Goal: Task Accomplishment & Management: Use online tool/utility

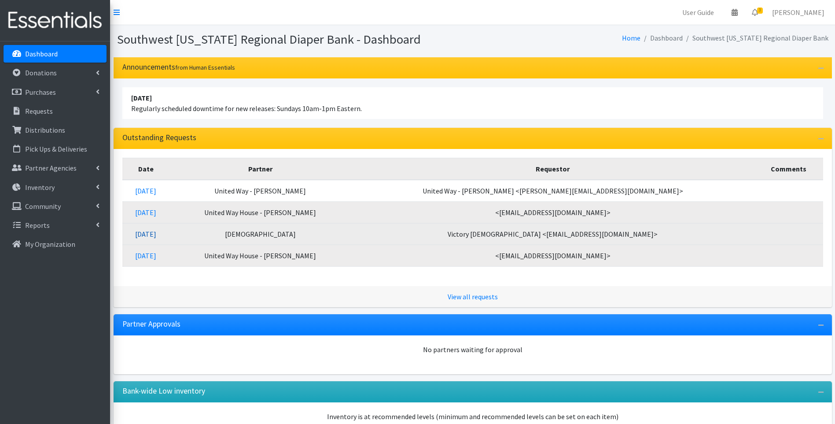
click at [156, 233] on link "09/20/2025" at bounding box center [145, 233] width 21 height 9
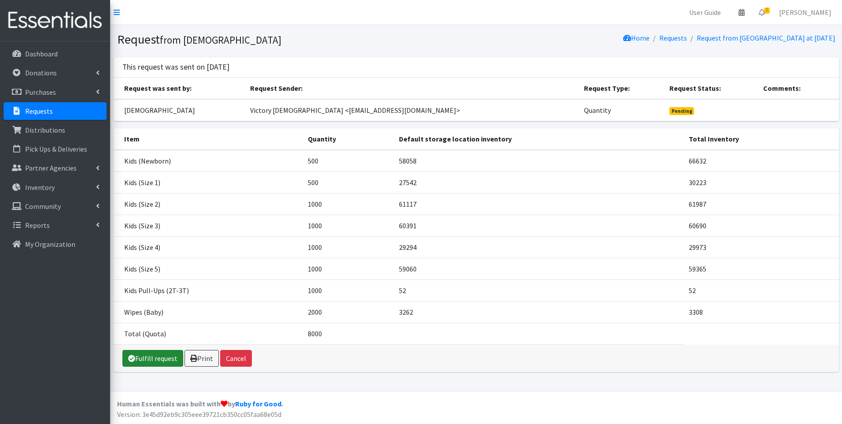
click at [141, 360] on link "Fulfill request" at bounding box center [152, 358] width 61 height 17
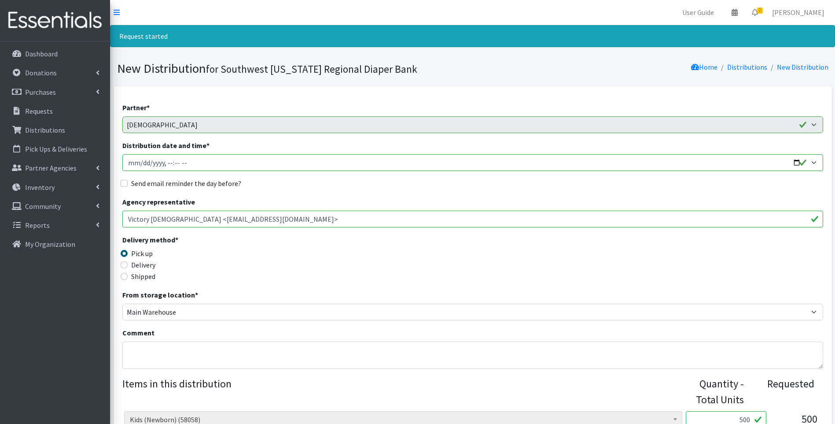
click at [798, 160] on input "Distribution date and time *" at bounding box center [472, 162] width 701 height 17
type input "2025-09-26T23:59"
click at [343, 250] on div "Delivery method * Pick up Delivery Shipped Shipping cost" at bounding box center [472, 261] width 701 height 55
click at [124, 266] on input "Delivery" at bounding box center [124, 264] width 7 height 7
radio input "true"
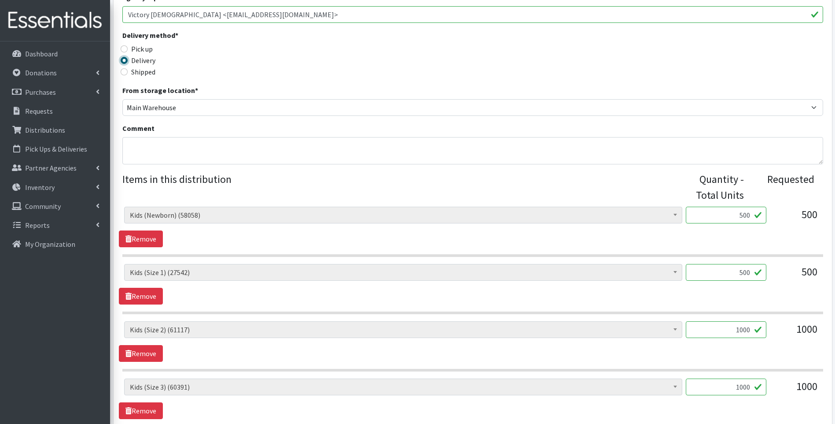
scroll to position [206, 0]
drag, startPoint x: 740, startPoint y: 216, endPoint x: 762, endPoint y: 212, distance: 21.6
click at [762, 212] on input "500" at bounding box center [726, 213] width 81 height 17
type input "560"
drag, startPoint x: 738, startPoint y: 271, endPoint x: 772, endPoint y: 263, distance: 34.7
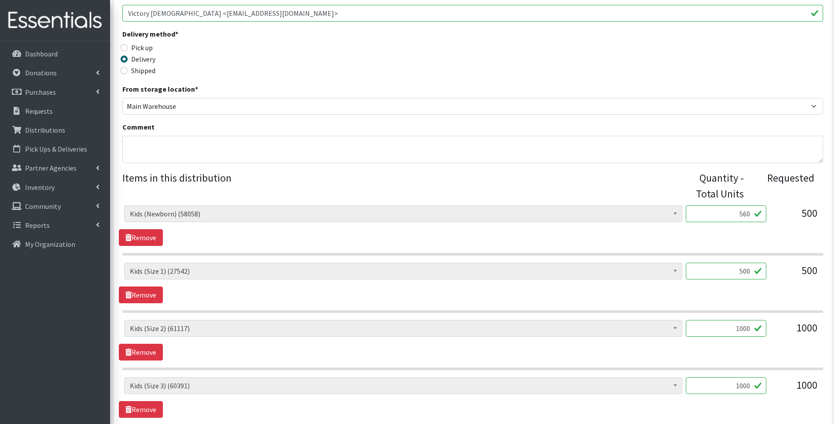
click at [779, 266] on div "Baby Food (2626) Blood Pressure Cuff (0) Car Seat (10) Children's Disposable Un…" at bounding box center [472, 274] width 697 height 24
type input "594"
drag, startPoint x: 731, startPoint y: 384, endPoint x: 755, endPoint y: 388, distance: 23.7
click at [755, 388] on input "1000" at bounding box center [726, 385] width 81 height 17
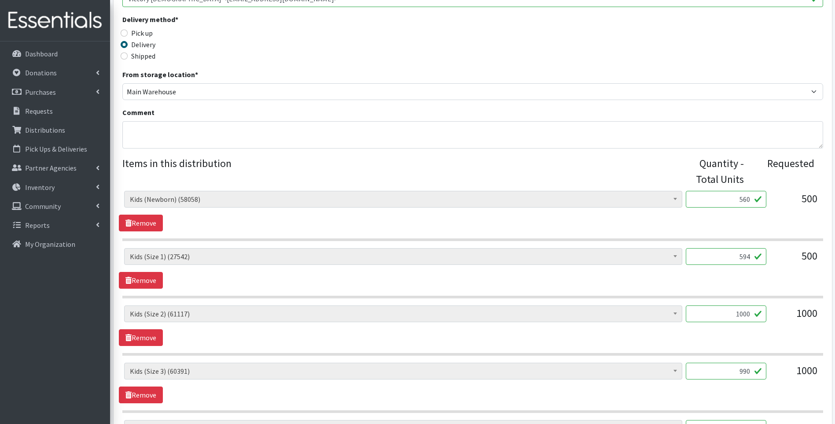
scroll to position [323, 0]
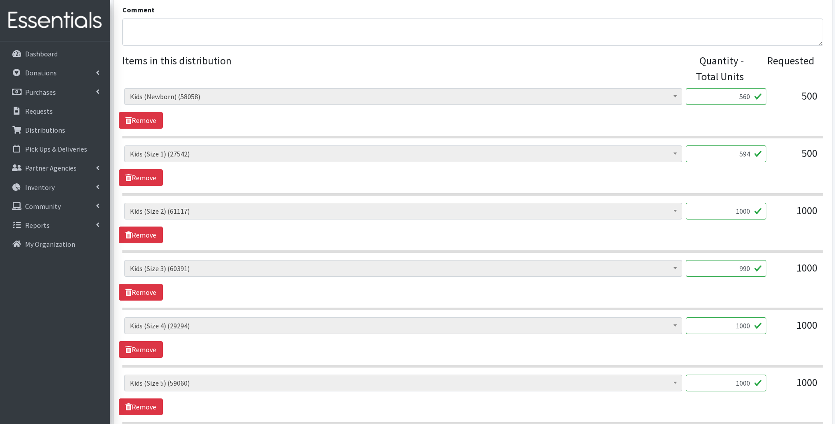
type input "990"
drag, startPoint x: 732, startPoint y: 385, endPoint x: 759, endPoint y: 381, distance: 27.6
click at [759, 381] on input "1000" at bounding box center [726, 382] width 81 height 17
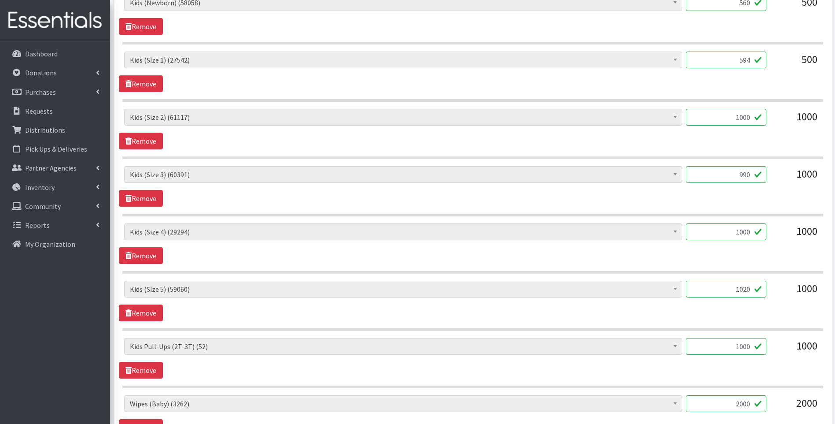
scroll to position [440, 0]
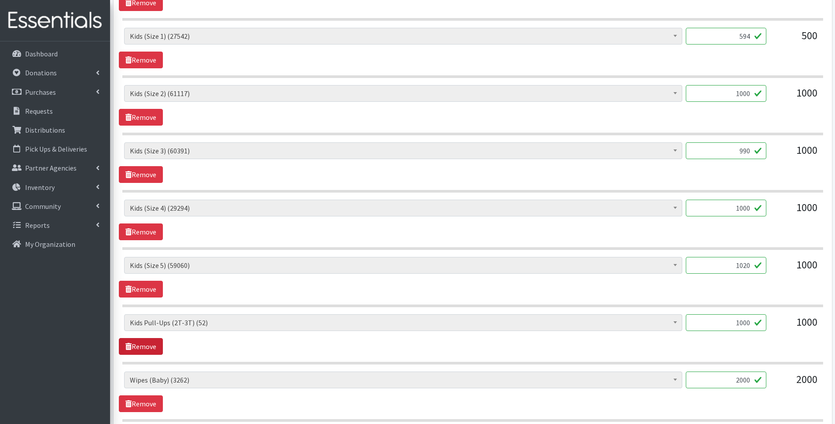
type input "1020"
click at [154, 348] on link "Remove" at bounding box center [141, 346] width 44 height 17
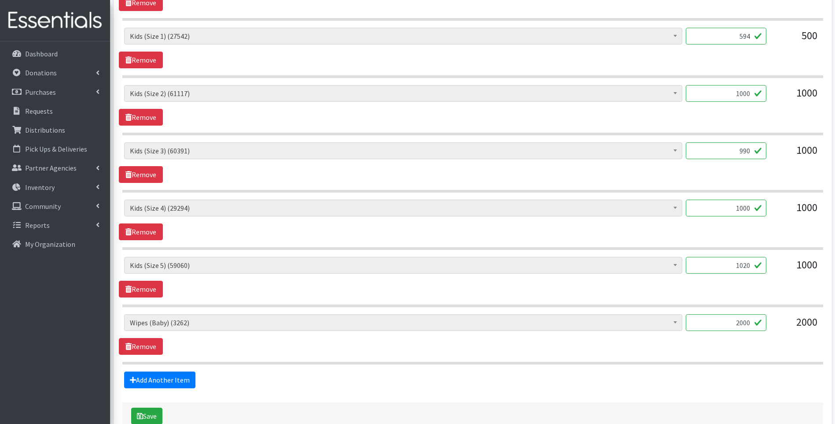
drag, startPoint x: 728, startPoint y: 324, endPoint x: 774, endPoint y: 319, distance: 46.5
click at [774, 319] on div "Baby Food (2626) Blood Pressure Cuff (0) Car Seat (10) Children's Disposable Un…" at bounding box center [472, 326] width 697 height 24
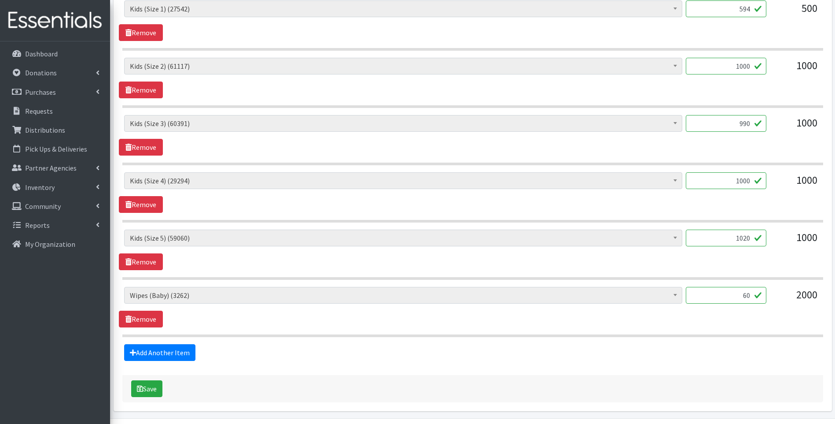
scroll to position [495, 0]
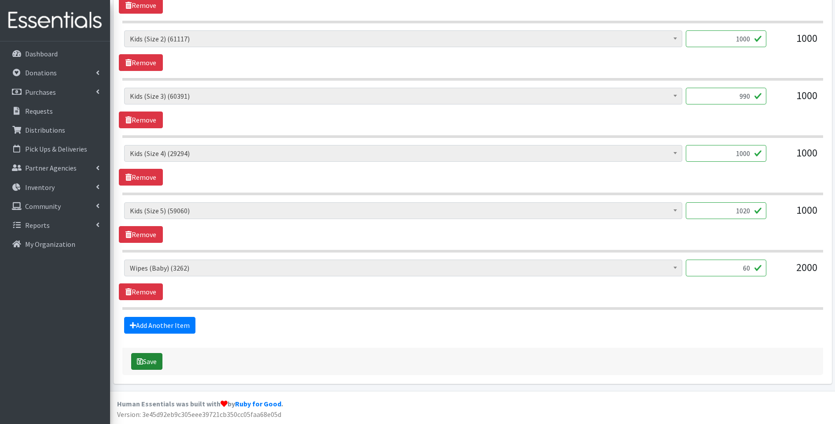
type input "60"
click at [141, 357] on icon "submit" at bounding box center [140, 360] width 6 height 7
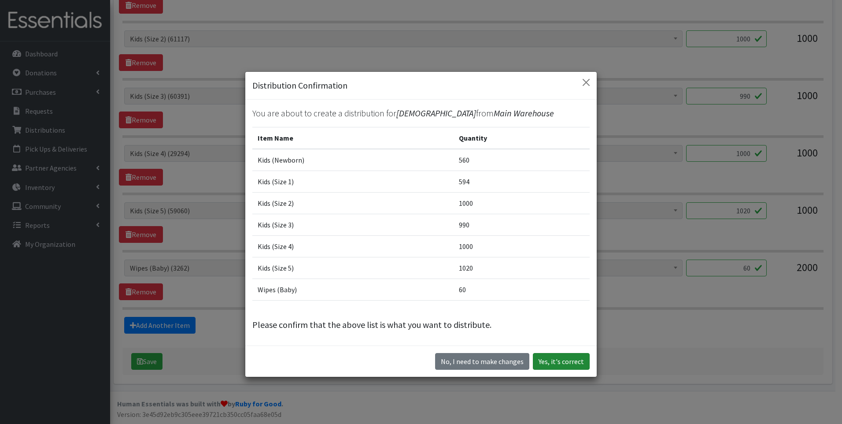
click at [565, 365] on button "Yes, it's correct" at bounding box center [561, 361] width 57 height 17
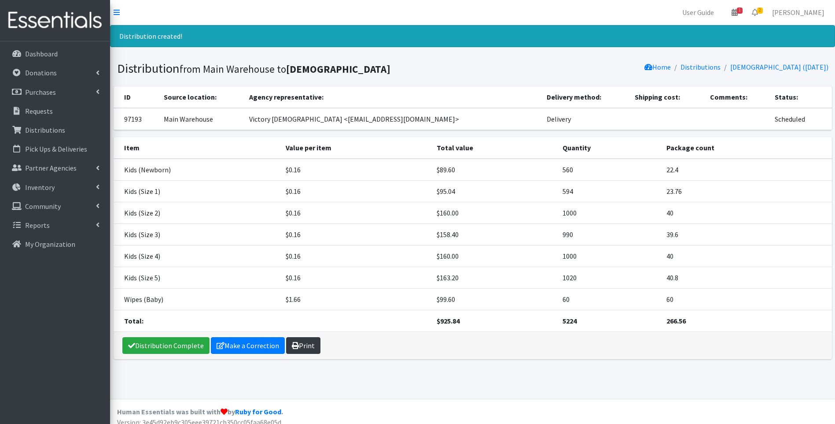
click at [303, 339] on link "Print" at bounding box center [303, 345] width 34 height 17
click at [155, 346] on link "Distribution Complete" at bounding box center [165, 345] width 87 height 17
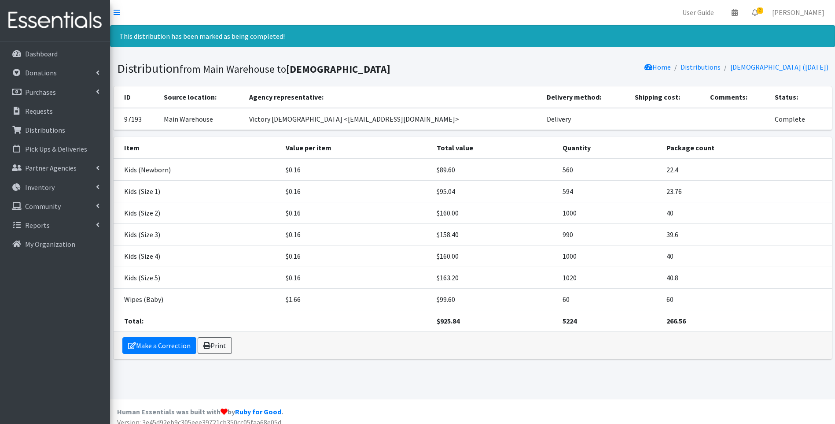
click at [29, 14] on img at bounding box center [55, 20] width 103 height 29
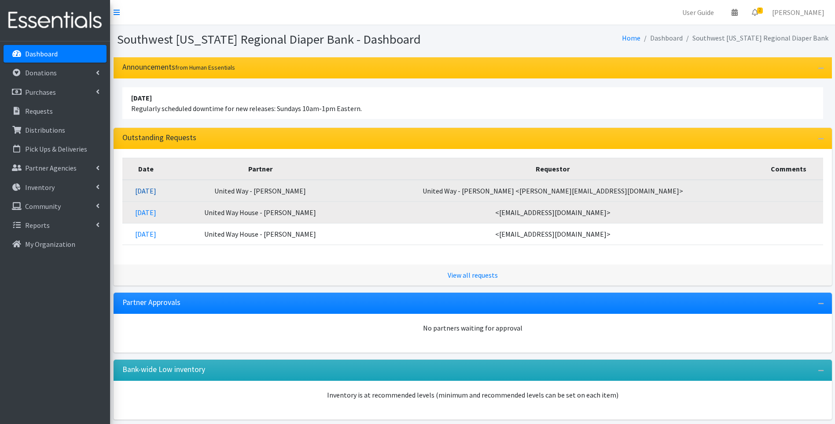
click at [156, 188] on link "09/23/2025" at bounding box center [145, 190] width 21 height 9
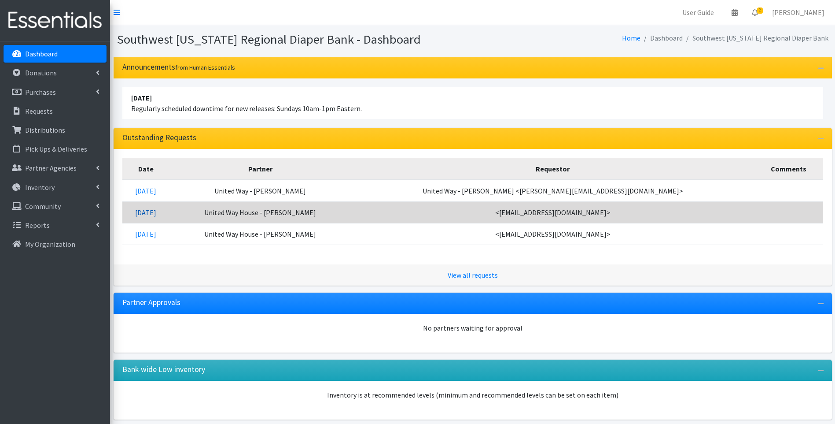
click at [156, 210] on link "09/23/2025" at bounding box center [145, 212] width 21 height 9
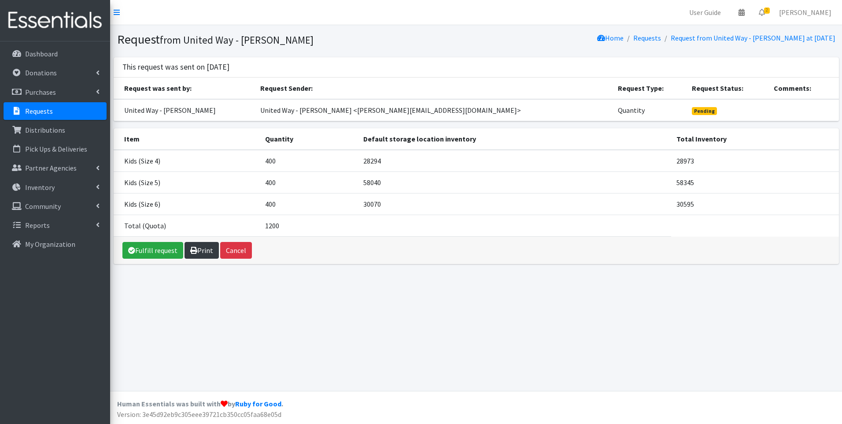
click at [193, 247] on icon at bounding box center [193, 250] width 7 height 7
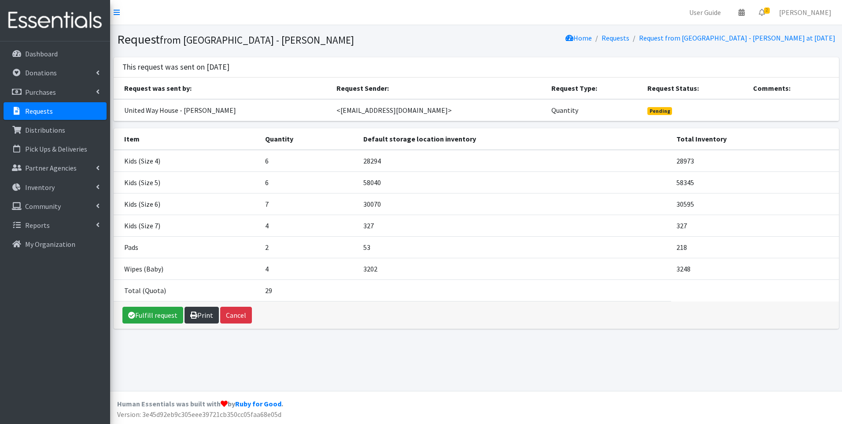
click at [202, 312] on link "Print" at bounding box center [201, 314] width 34 height 17
click at [205, 309] on link "Print" at bounding box center [201, 314] width 34 height 17
click at [39, 19] on img at bounding box center [55, 20] width 103 height 29
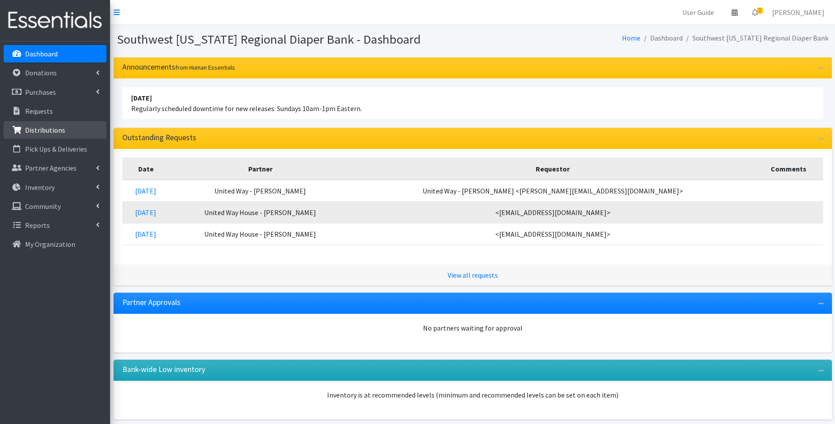
click at [39, 129] on p "Distributions" at bounding box center [45, 129] width 40 height 9
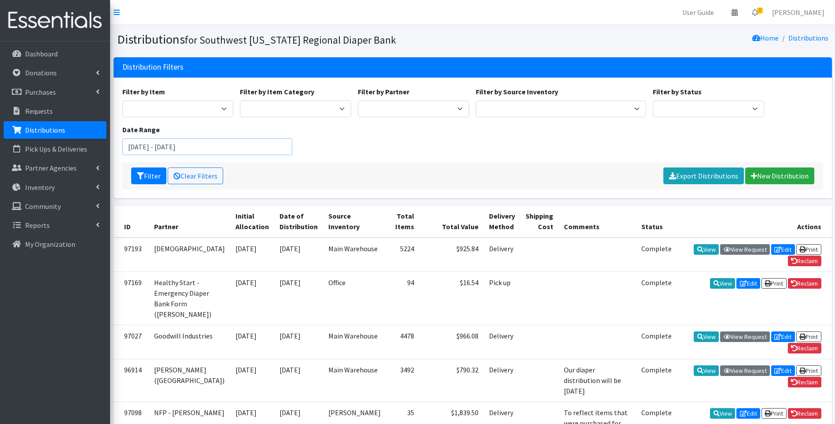
click at [215, 148] on input "[DATE] - [DATE]" at bounding box center [207, 146] width 170 height 17
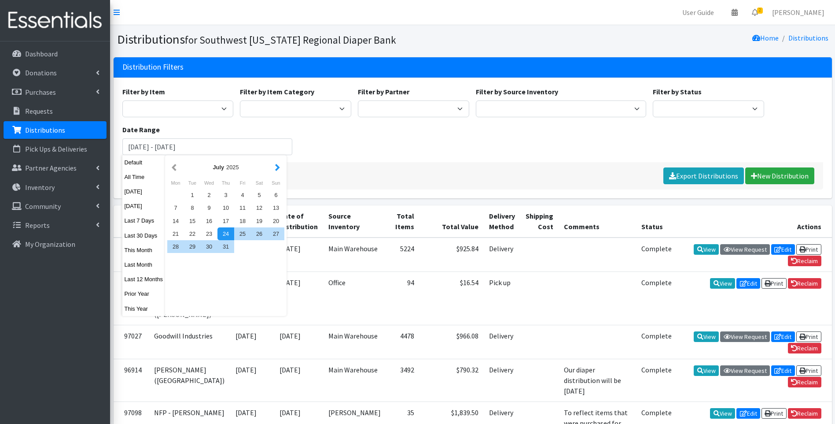
click at [275, 171] on button "button" at bounding box center [277, 167] width 9 height 11
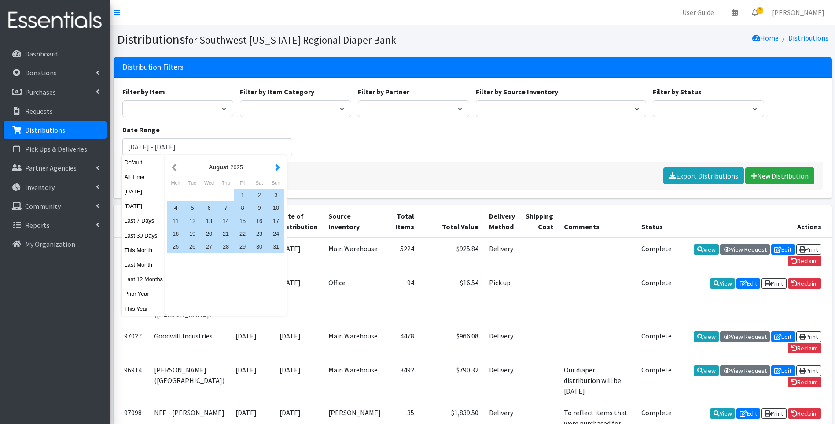
click at [275, 171] on button "button" at bounding box center [277, 167] width 9 height 11
click at [176, 195] on div "1" at bounding box center [175, 194] width 17 height 13
click at [195, 247] on div "30" at bounding box center [192, 246] width 17 height 13
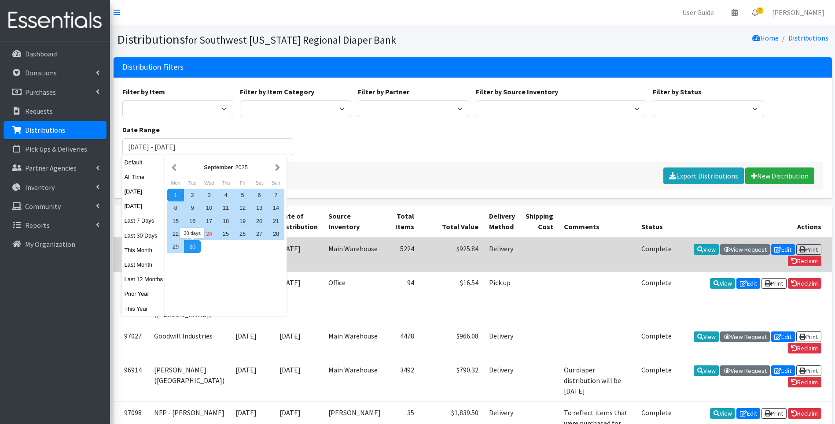
type input "September 1, 2025 - September 30, 2025"
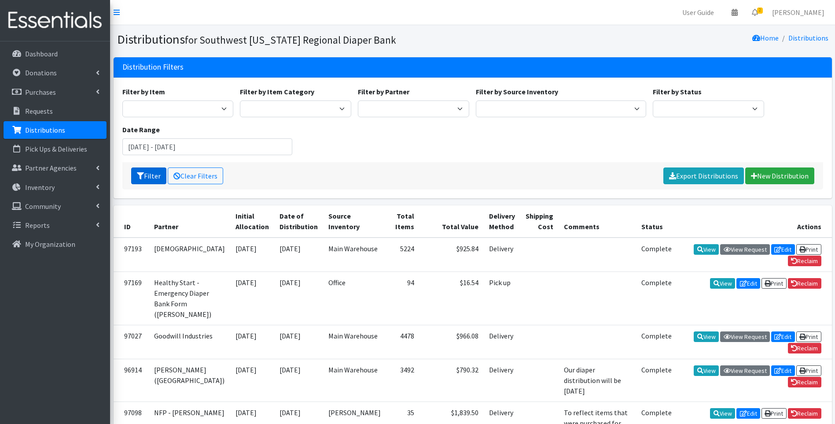
click at [150, 173] on button "Filter" at bounding box center [148, 175] width 35 height 17
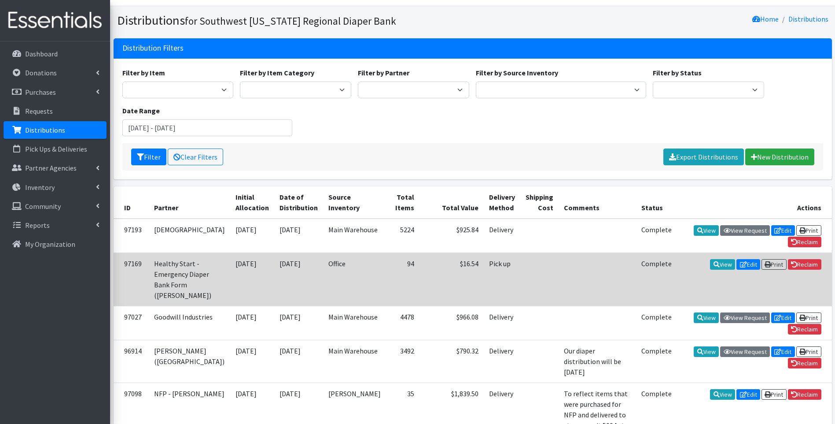
scroll to position [29, 0]
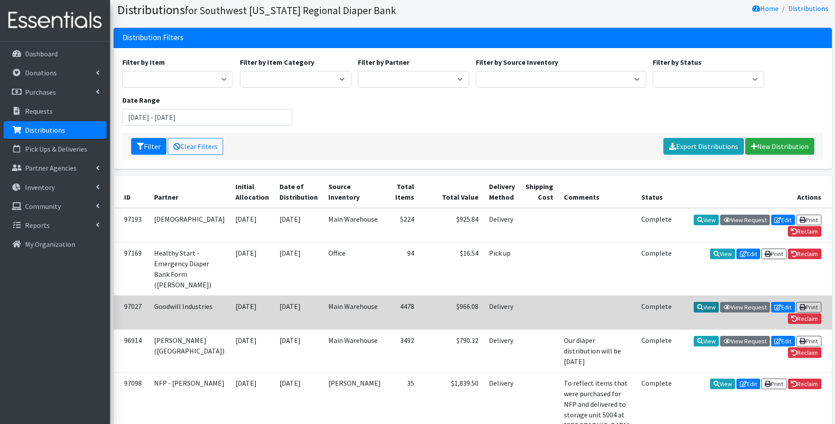
click at [701, 302] on link "View" at bounding box center [706, 307] width 25 height 11
click at [700, 304] on icon at bounding box center [700, 307] width 6 height 6
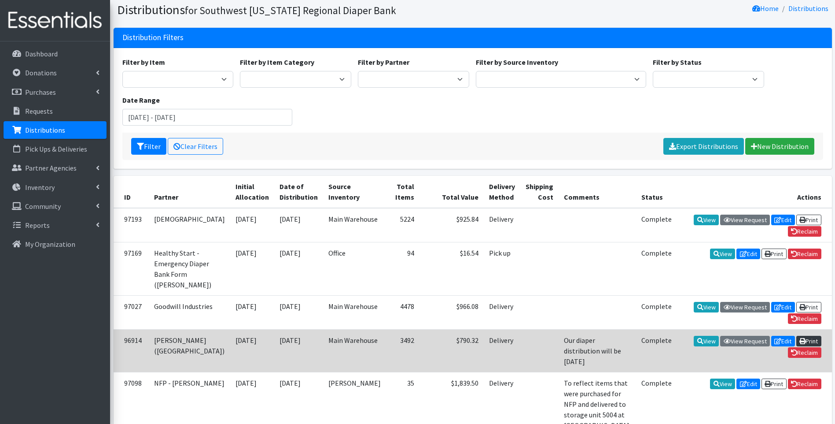
click at [806, 335] on link "Print" at bounding box center [808, 340] width 25 height 11
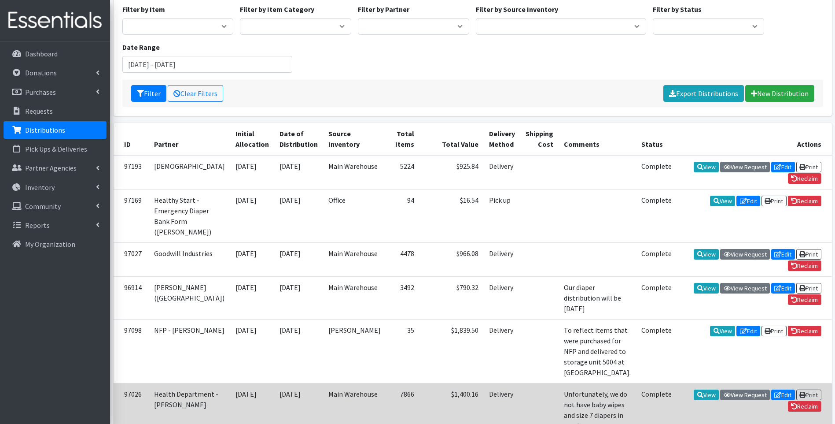
scroll to position [88, 0]
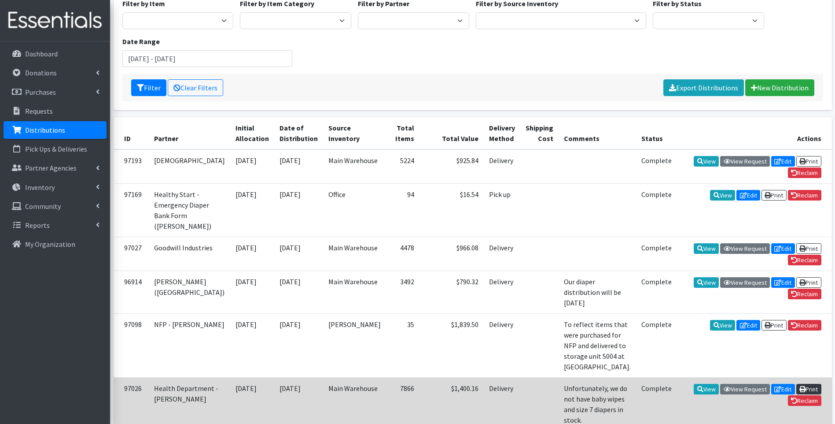
click at [804, 383] on link "Print" at bounding box center [808, 388] width 25 height 11
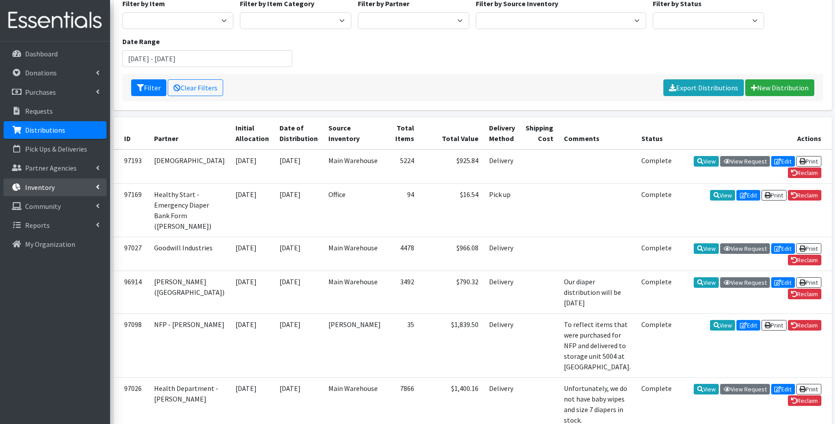
click at [45, 189] on p "Inventory" at bounding box center [39, 187] width 29 height 9
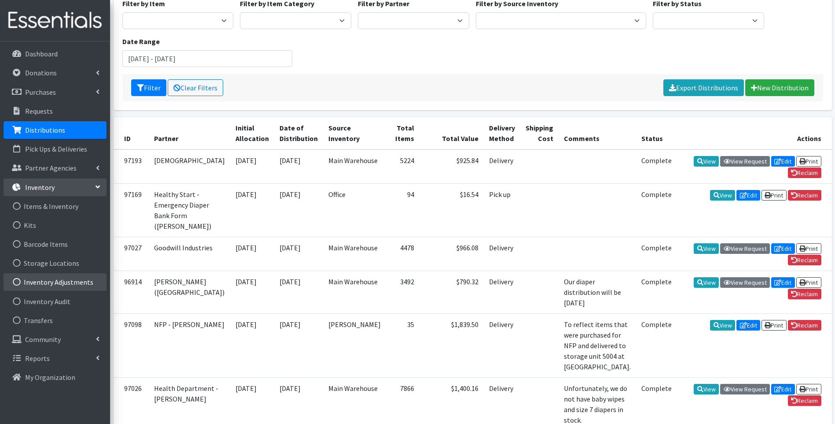
click at [51, 278] on link "Inventory Adjustments" at bounding box center [55, 282] width 103 height 18
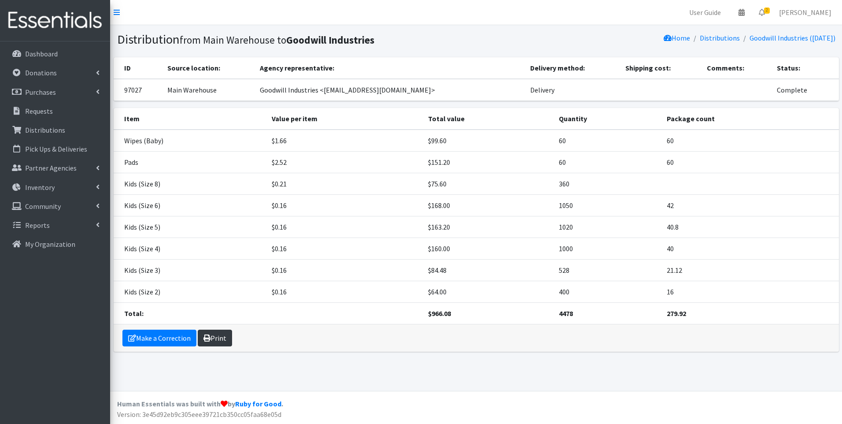
click at [220, 334] on link "Print" at bounding box center [215, 337] width 34 height 17
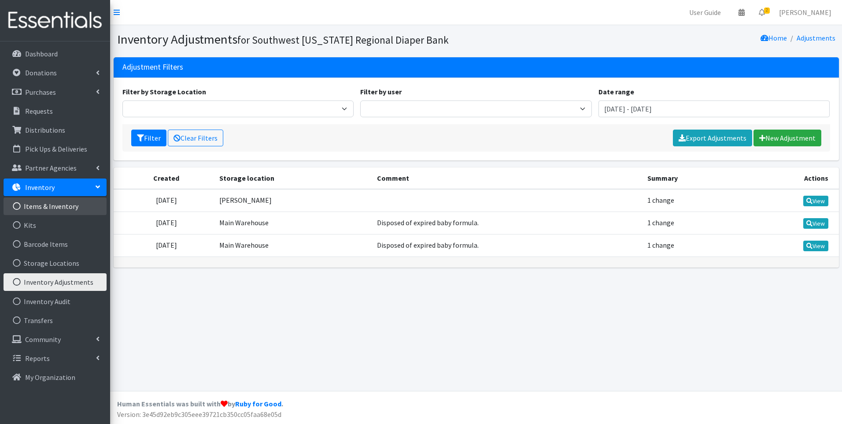
click at [62, 204] on link "Items & Inventory" at bounding box center [55, 206] width 103 height 18
click at [46, 127] on p "Distributions" at bounding box center [45, 129] width 40 height 9
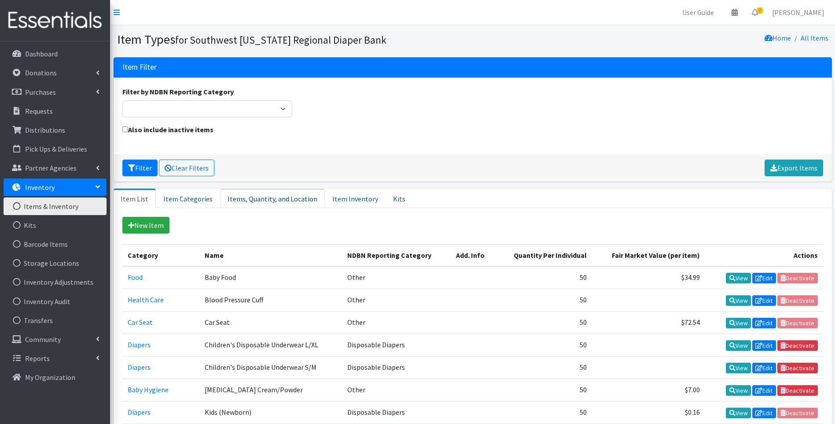
click at [250, 198] on link "Items, Quantity, and Location" at bounding box center [272, 197] width 105 height 19
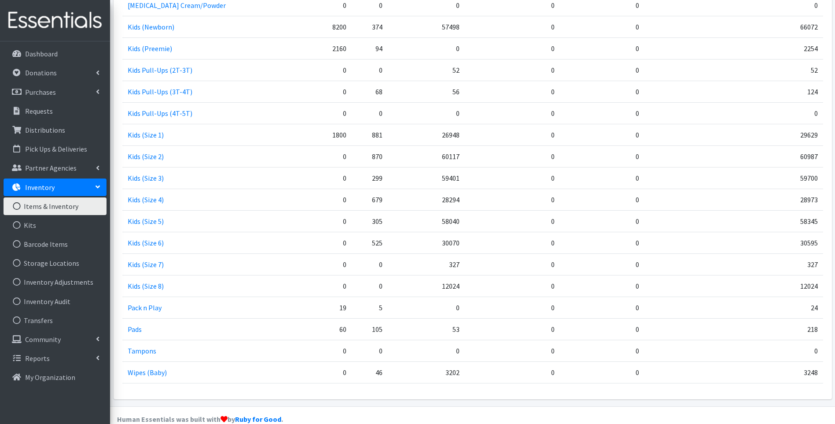
scroll to position [395, 0]
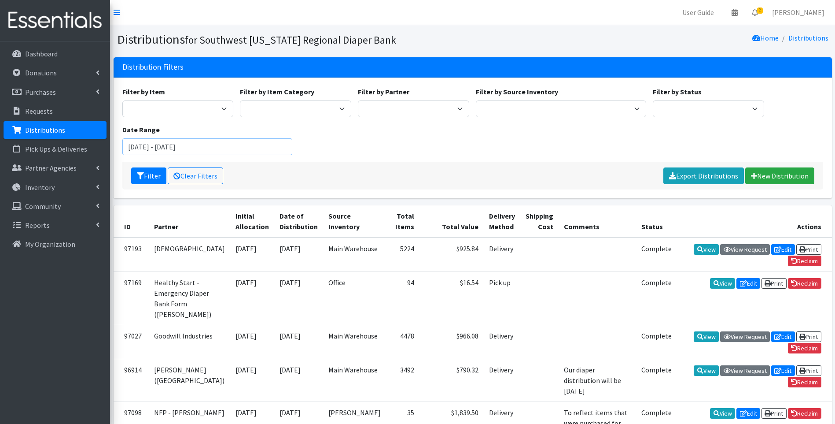
click at [202, 147] on input "[DATE] - [DATE]" at bounding box center [207, 146] width 170 height 17
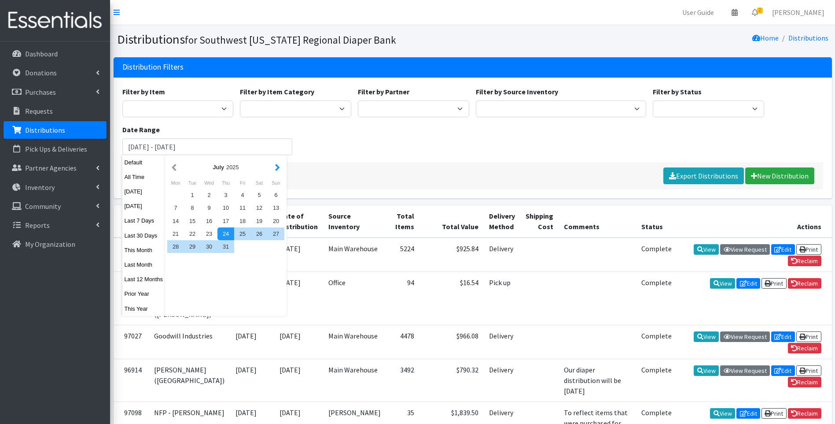
click at [277, 166] on button "button" at bounding box center [277, 167] width 9 height 11
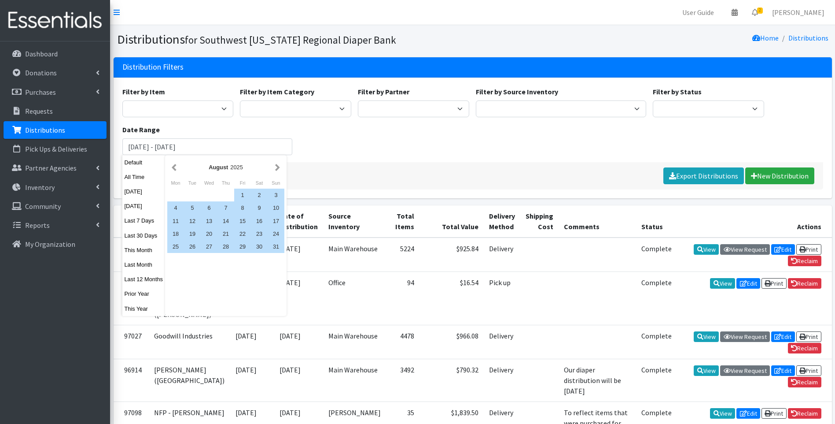
click at [277, 166] on button "button" at bounding box center [277, 167] width 9 height 11
click at [175, 197] on div "1" at bounding box center [175, 194] width 17 height 13
click at [195, 245] on div "30" at bounding box center [192, 246] width 17 height 13
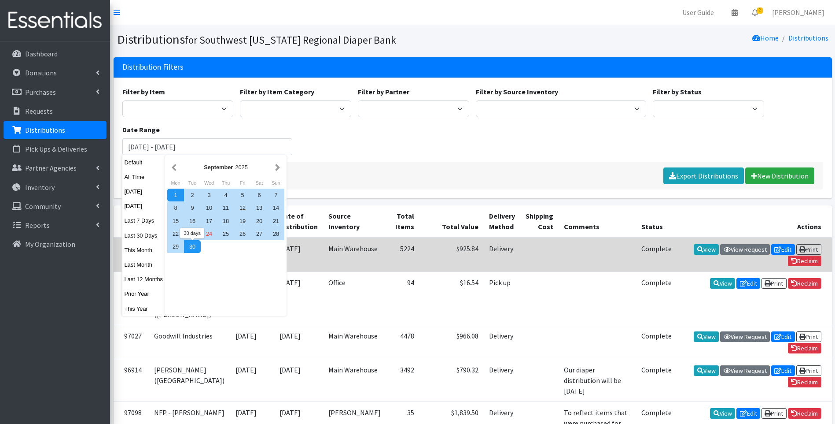
type input "[DATE] - [DATE]"
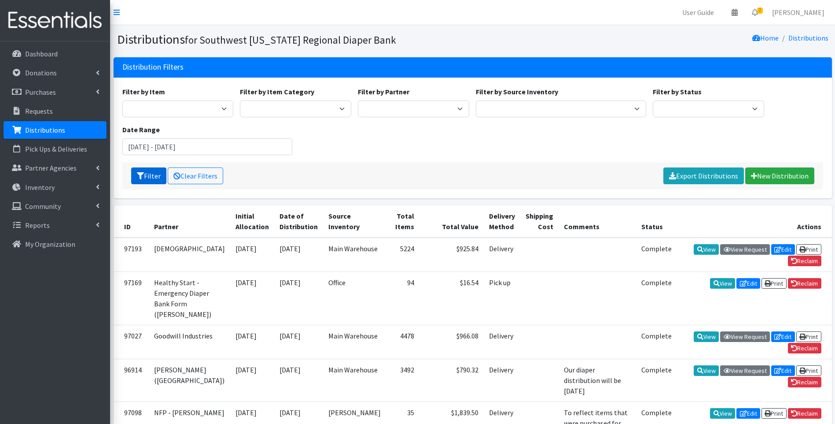
click at [154, 179] on button "Filter" at bounding box center [148, 175] width 35 height 17
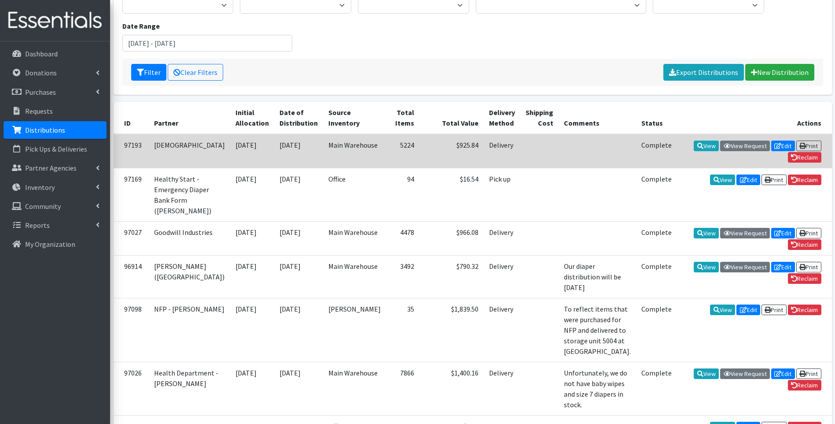
scroll to position [147, 0]
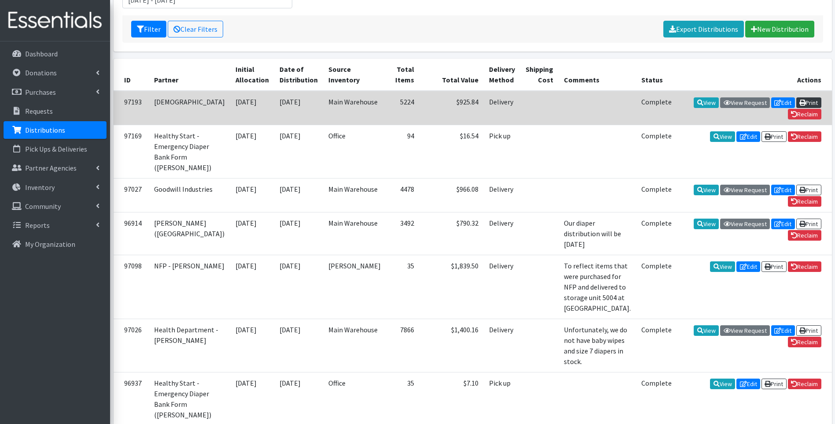
click at [805, 104] on link "Print" at bounding box center [808, 102] width 25 height 11
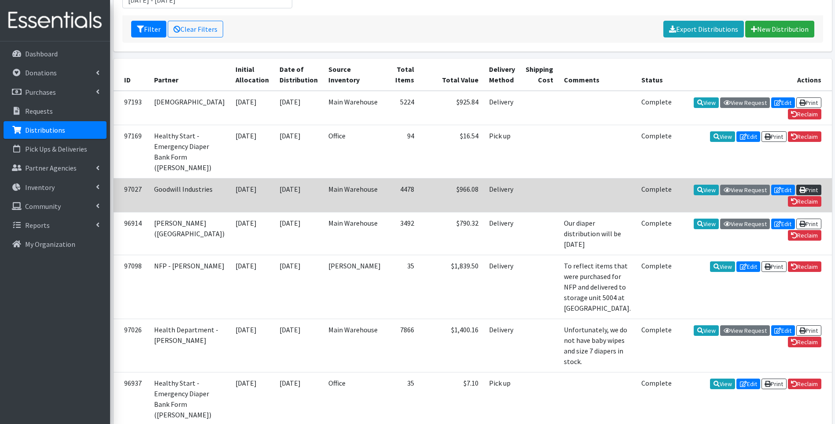
click at [802, 187] on icon at bounding box center [802, 190] width 6 height 6
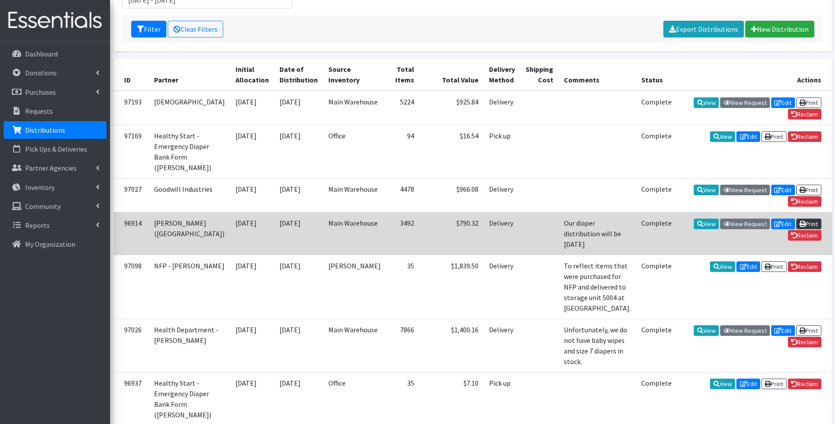
click at [812, 218] on link "Print" at bounding box center [808, 223] width 25 height 11
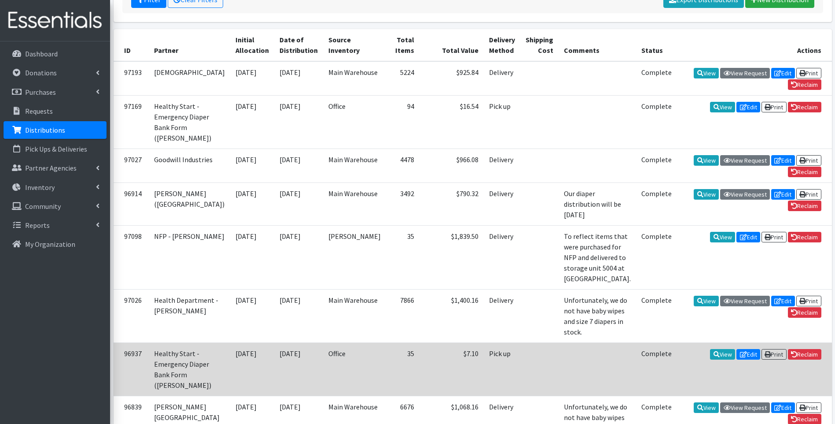
scroll to position [206, 0]
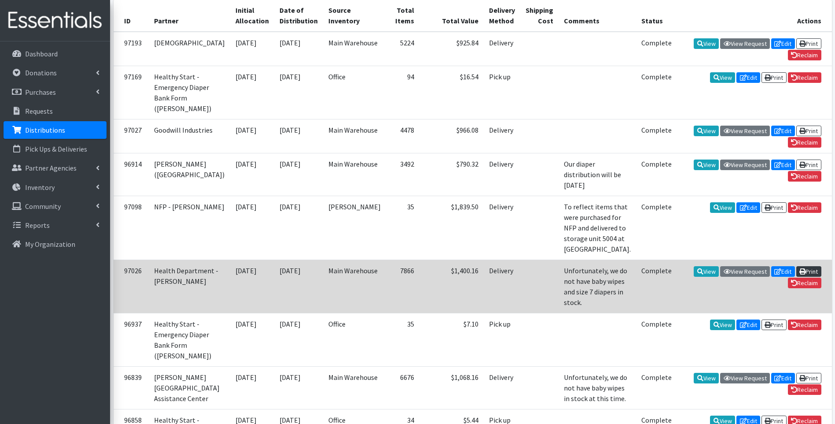
click at [807, 266] on link "Print" at bounding box center [808, 271] width 25 height 11
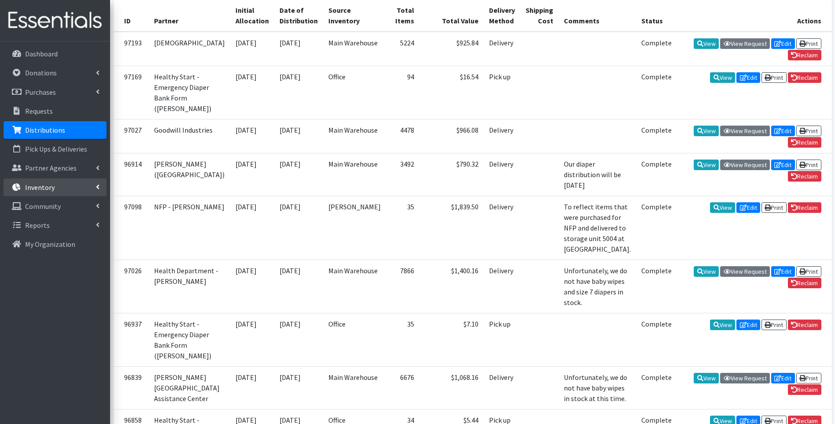
click at [50, 185] on p "Inventory" at bounding box center [39, 187] width 29 height 9
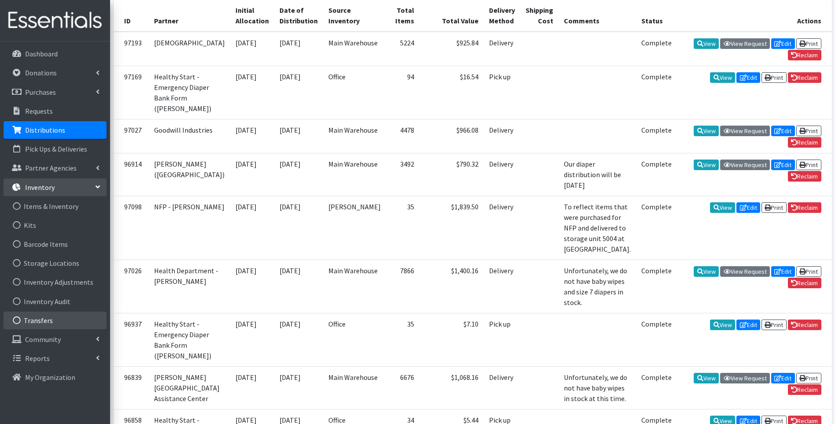
click at [48, 317] on link "Transfers" at bounding box center [55, 320] width 103 height 18
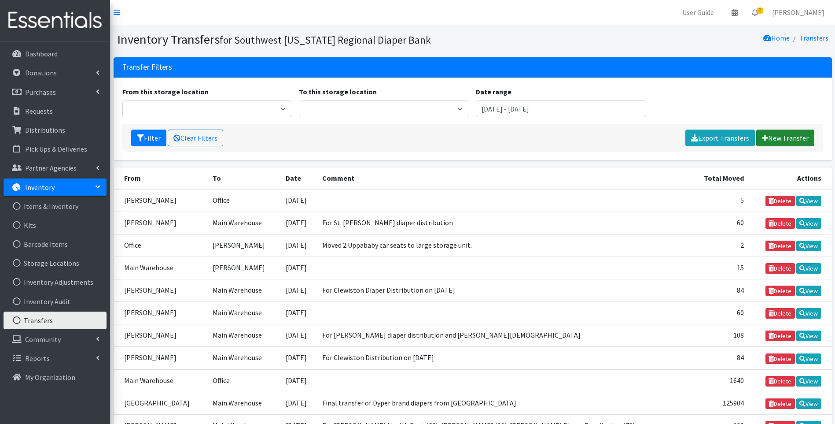
click at [787, 141] on link "New Transfer" at bounding box center [785, 137] width 58 height 17
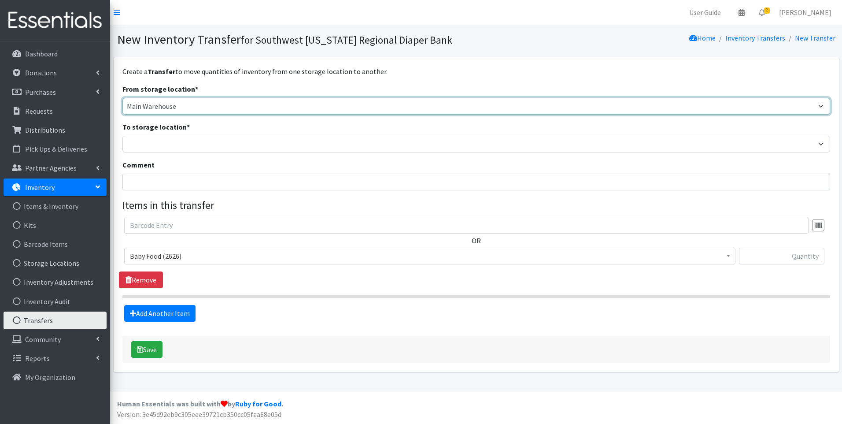
click at [197, 107] on select "Main Warehouse Office [GEOGRAPHIC_DATA] Warehouse [PERSON_NAME]" at bounding box center [475, 106] width 707 height 17
select select "293"
click at [122, 98] on select "Main Warehouse Office [GEOGRAPHIC_DATA] Warehouse [PERSON_NAME]" at bounding box center [475, 106] width 707 height 17
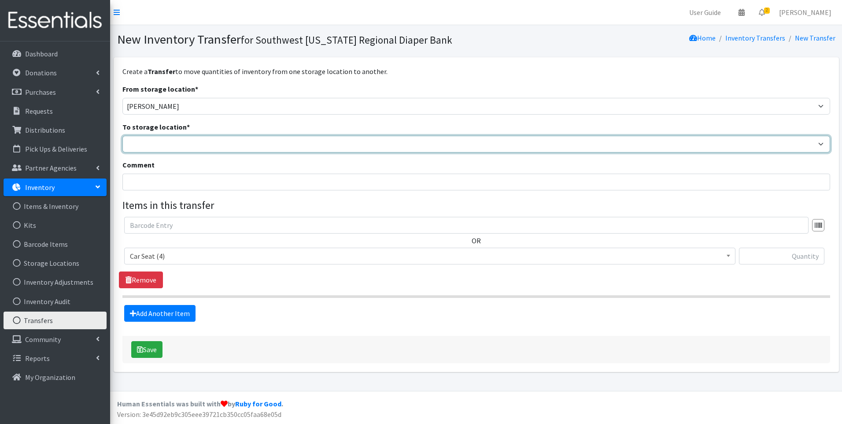
click at [184, 136] on select "Main Warehouse Office [GEOGRAPHIC_DATA] Warehouse [PERSON_NAME]" at bounding box center [475, 144] width 707 height 17
select select "349"
click at [122, 136] on select "Main Warehouse Office [GEOGRAPHIC_DATA] Warehouse [PERSON_NAME]" at bounding box center [475, 144] width 707 height 17
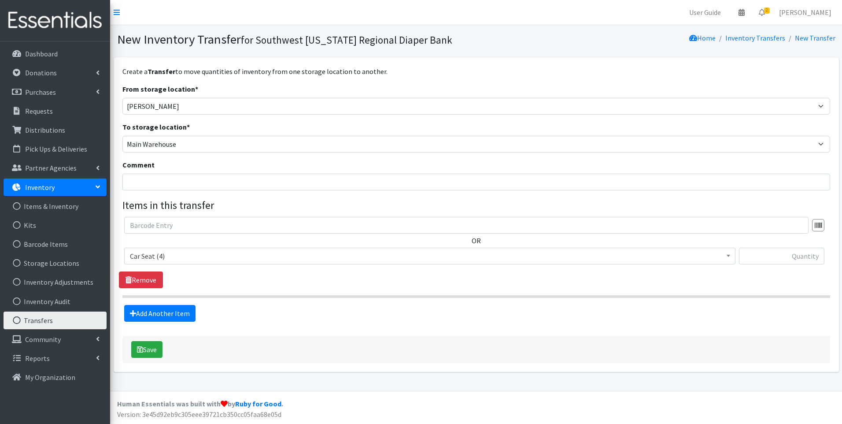
click at [184, 256] on span "Car Seat (4)" at bounding box center [430, 256] width 600 height 12
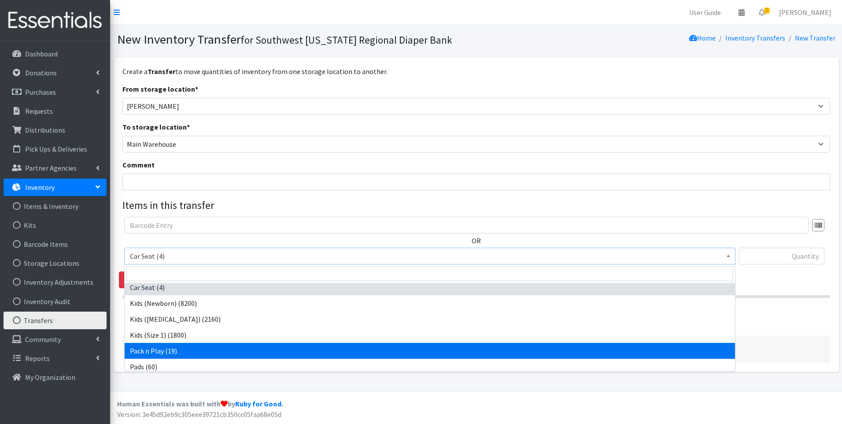
scroll to position [7, 0]
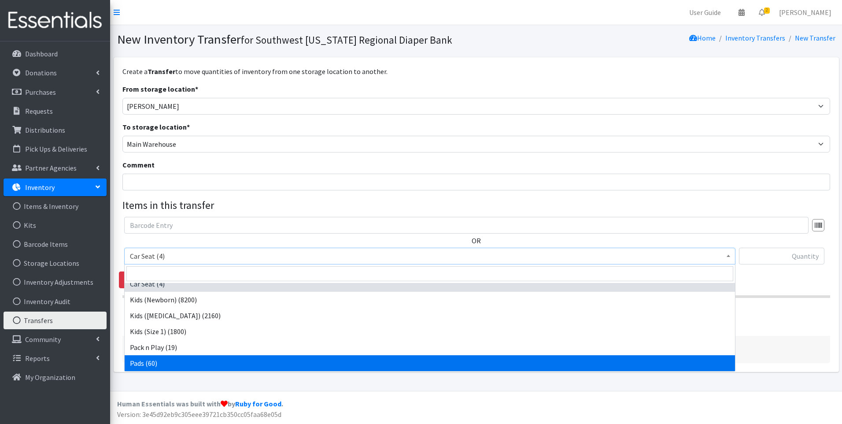
select select "10040"
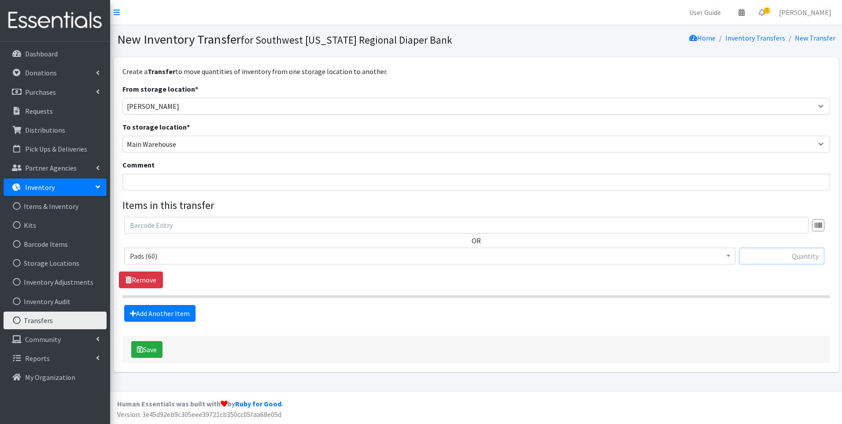
click at [786, 257] on input "text" at bounding box center [781, 255] width 85 height 17
type input "60"
click at [144, 352] on button "Save" at bounding box center [146, 349] width 31 height 17
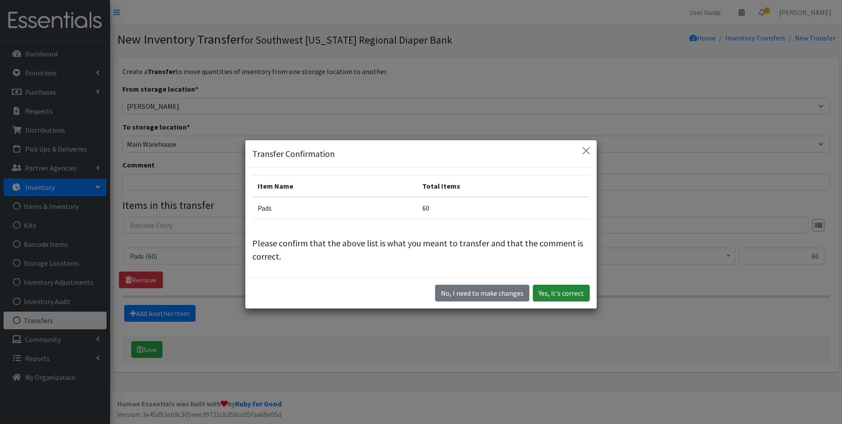
click at [554, 291] on button "Yes, it's correct" at bounding box center [561, 292] width 57 height 17
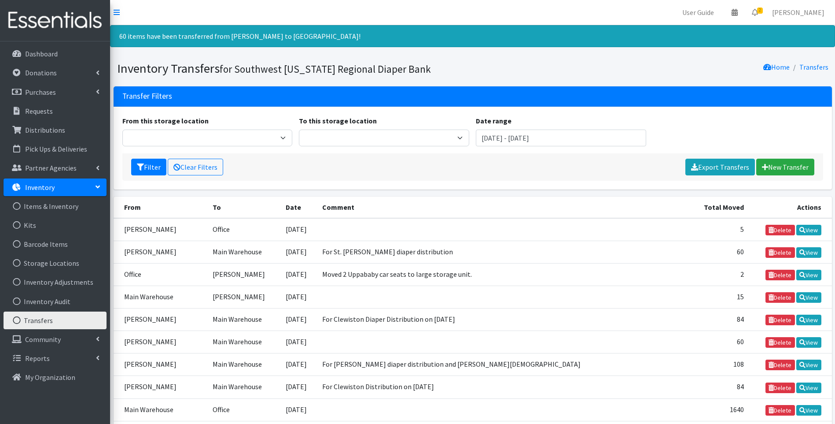
click at [15, 22] on img at bounding box center [55, 20] width 103 height 29
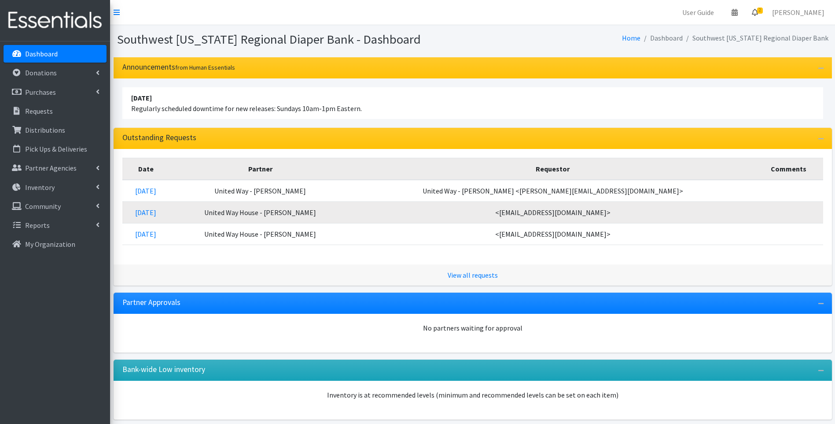
click at [758, 11] on icon at bounding box center [755, 12] width 6 height 7
click at [468, 156] on div "Date Partner Requestor Comments [DATE] United Way - [PERSON_NAME] United Way - …" at bounding box center [473, 206] width 718 height 115
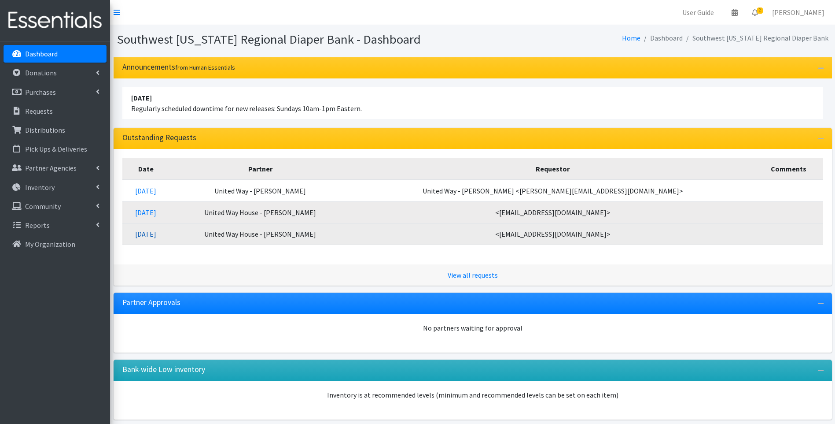
click at [156, 234] on link "07/29/2025" at bounding box center [145, 233] width 21 height 9
